Goal: Check status: Check status

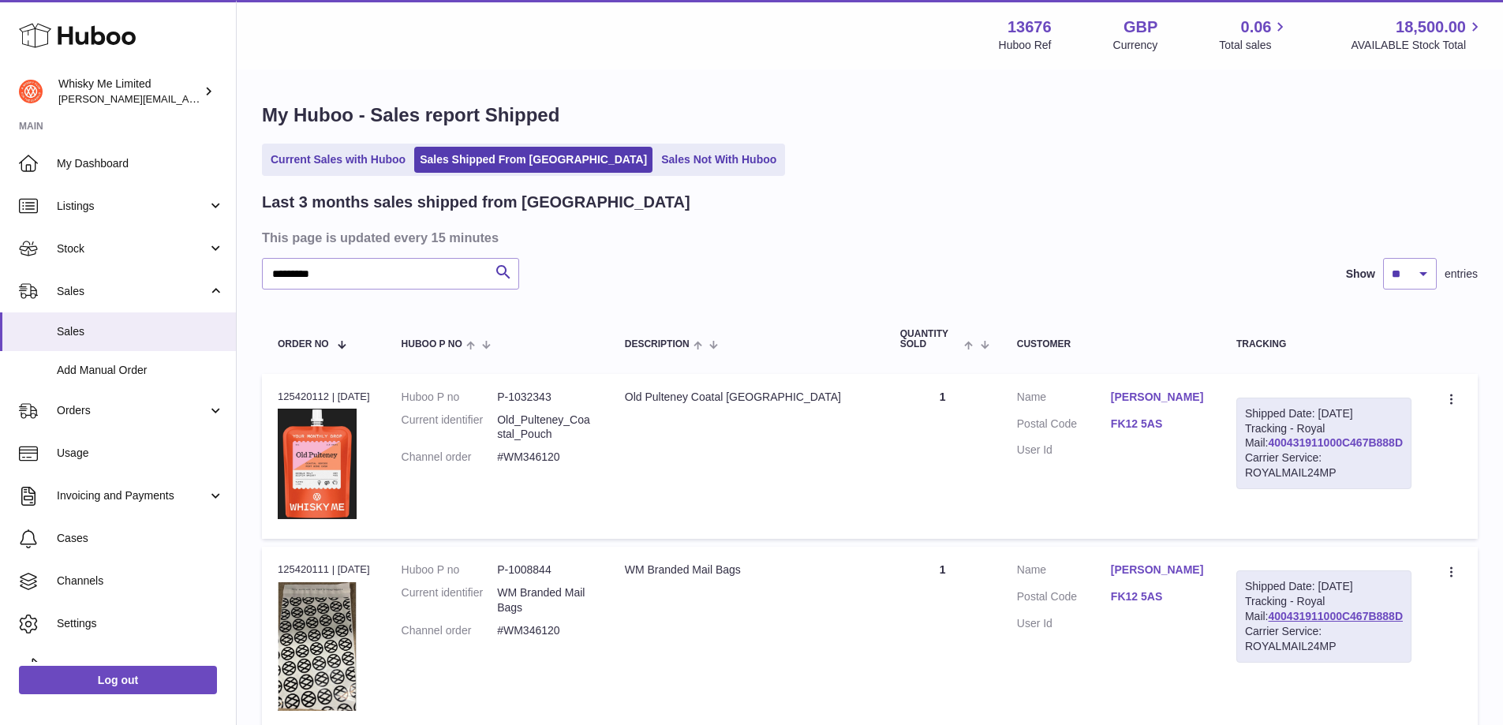
click at [1366, 449] on link "400431911000C467B888D" at bounding box center [1336, 442] width 134 height 13
click at [106, 338] on span "Sales" at bounding box center [140, 331] width 167 height 15
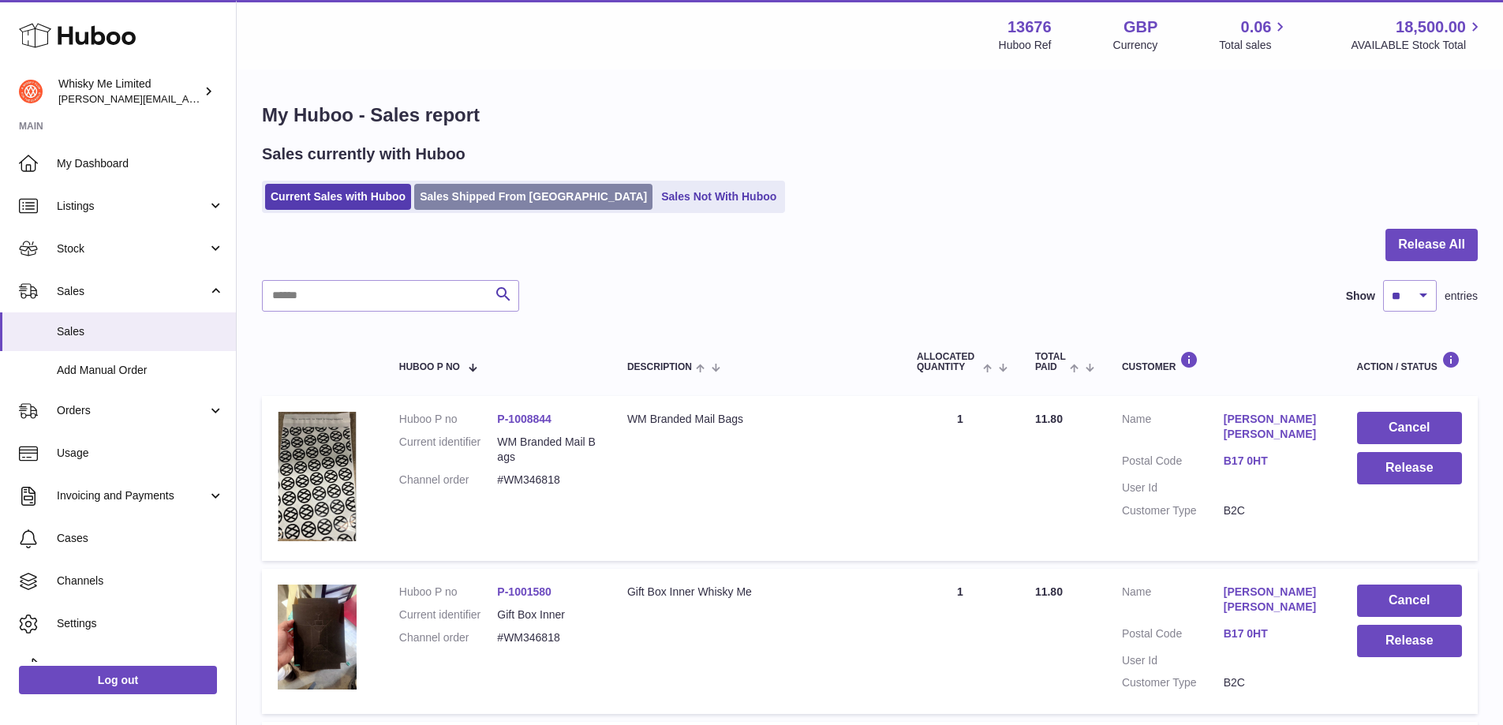
drag, startPoint x: 0, startPoint y: 0, endPoint x: 486, endPoint y: 193, distance: 523.1
click at [486, 193] on link "Sales Shipped From [GEOGRAPHIC_DATA]" at bounding box center [533, 197] width 238 height 26
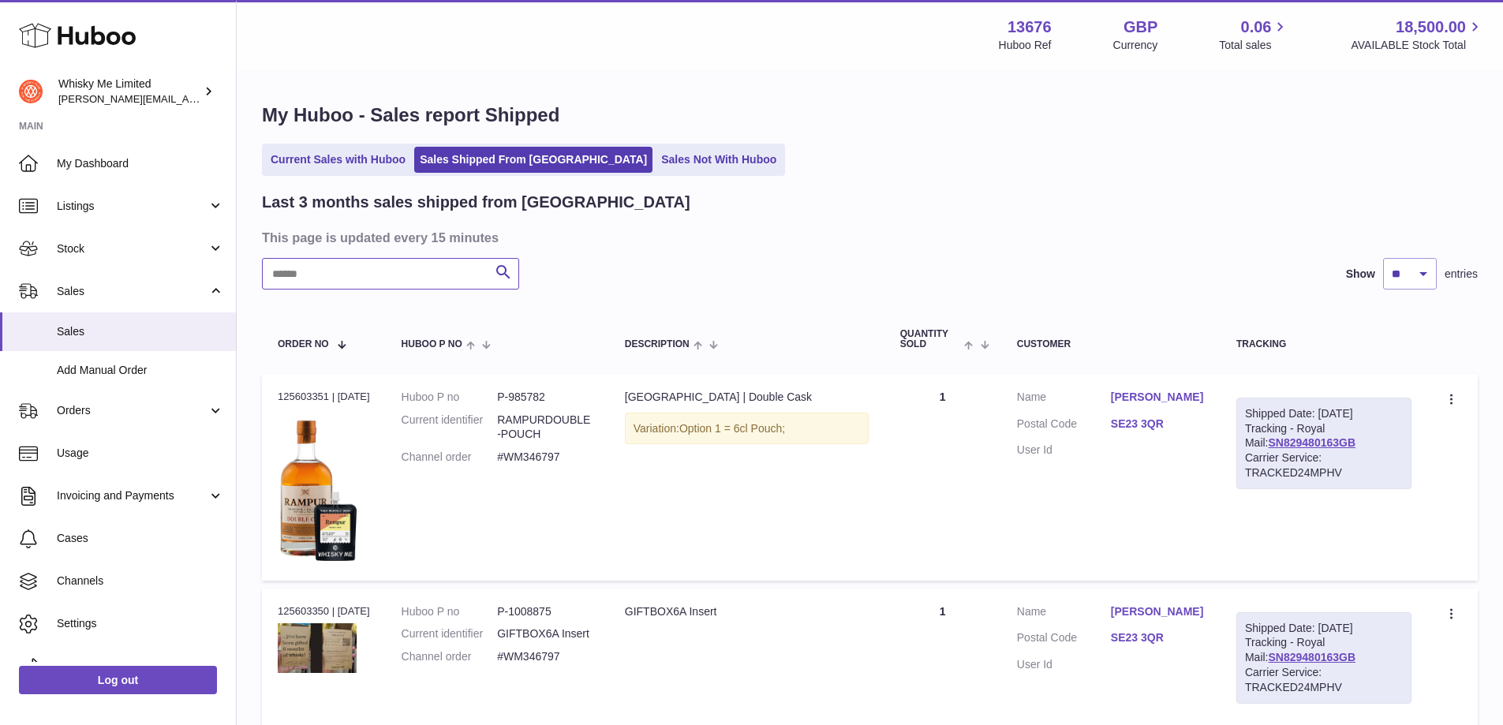
click at [341, 282] on input "text" at bounding box center [390, 274] width 257 height 32
paste input "********"
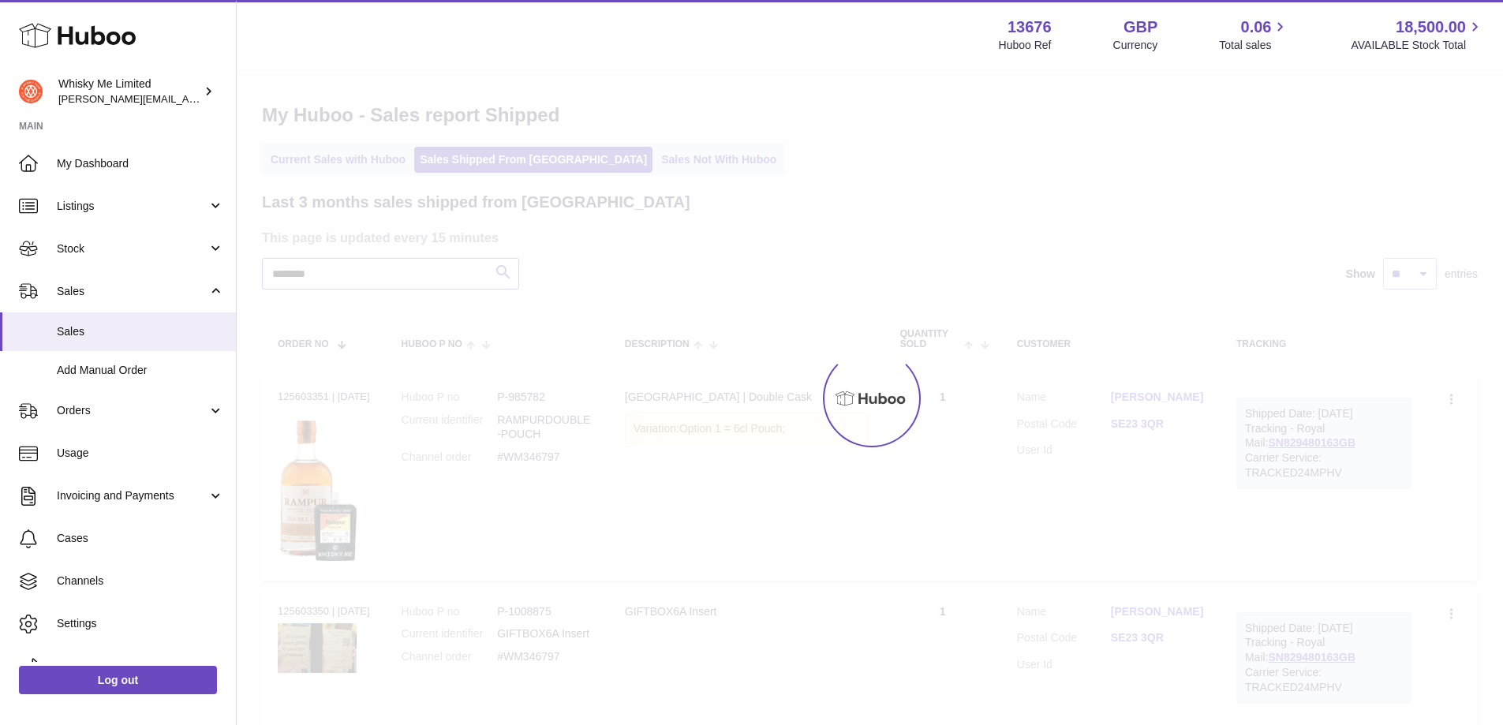
type input "********"
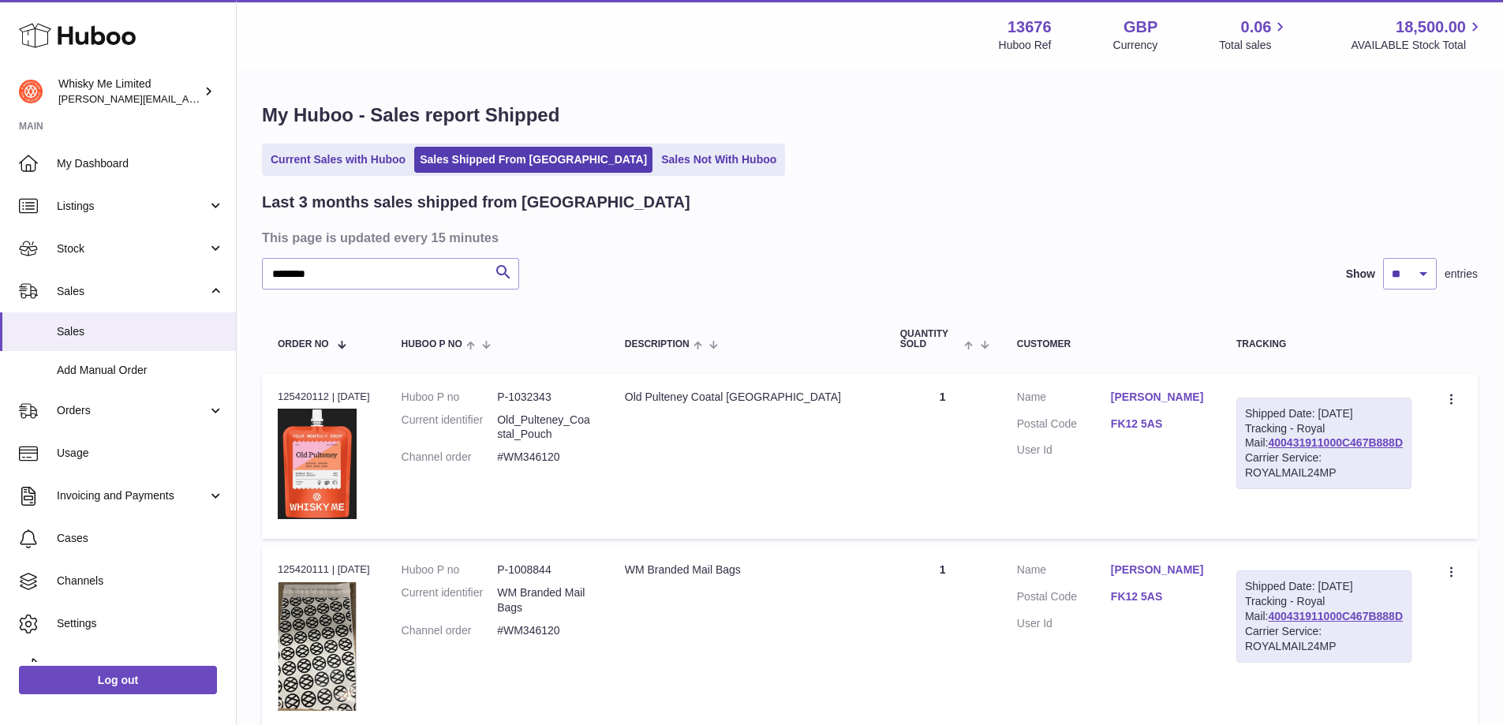
click at [1412, 458] on td "Shipped Date: 25th Sep 2025 Tracking - Royal Mail: 400431911000C467B888D Carrie…" at bounding box center [1324, 457] width 207 height 166
click at [1393, 449] on link "400431911000C467B888D" at bounding box center [1336, 442] width 134 height 13
click at [1330, 467] on div "Carrier Service: ROYALMAIL24MP" at bounding box center [1324, 466] width 158 height 30
click at [1330, 449] on link "400431911000C467B888D" at bounding box center [1336, 442] width 134 height 13
